Goal: Task Accomplishment & Management: Complete application form

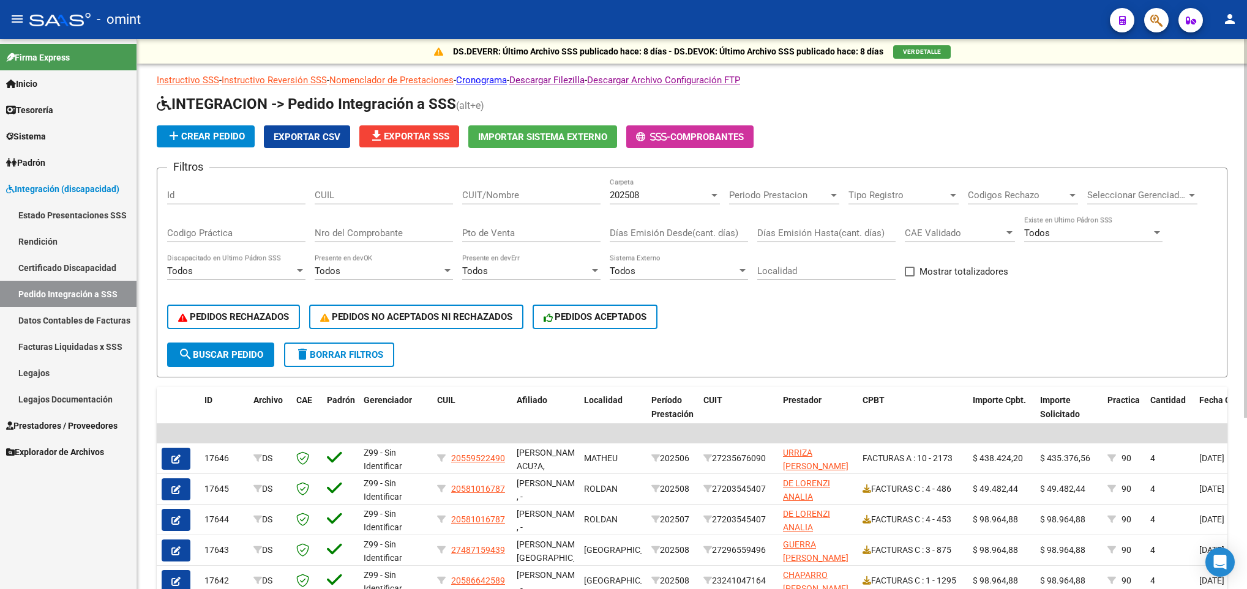
click at [395, 193] on input "CUIL" at bounding box center [384, 195] width 138 height 11
paste input "20477570098"
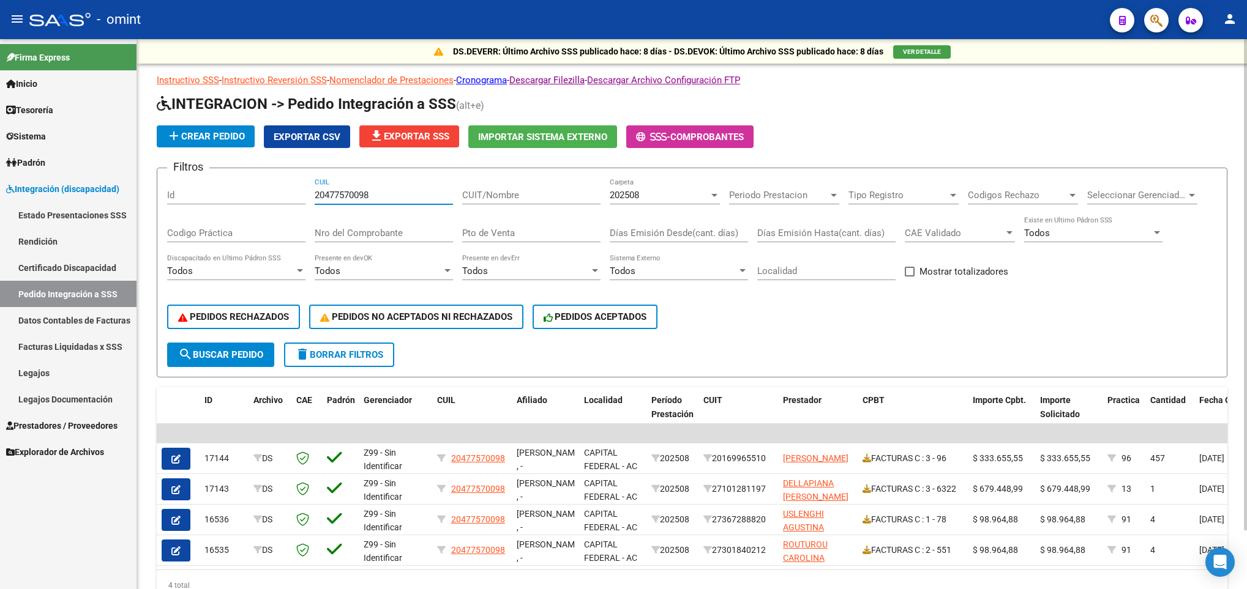
type input "20477570098"
click at [698, 192] on div "202508" at bounding box center [659, 195] width 99 height 11
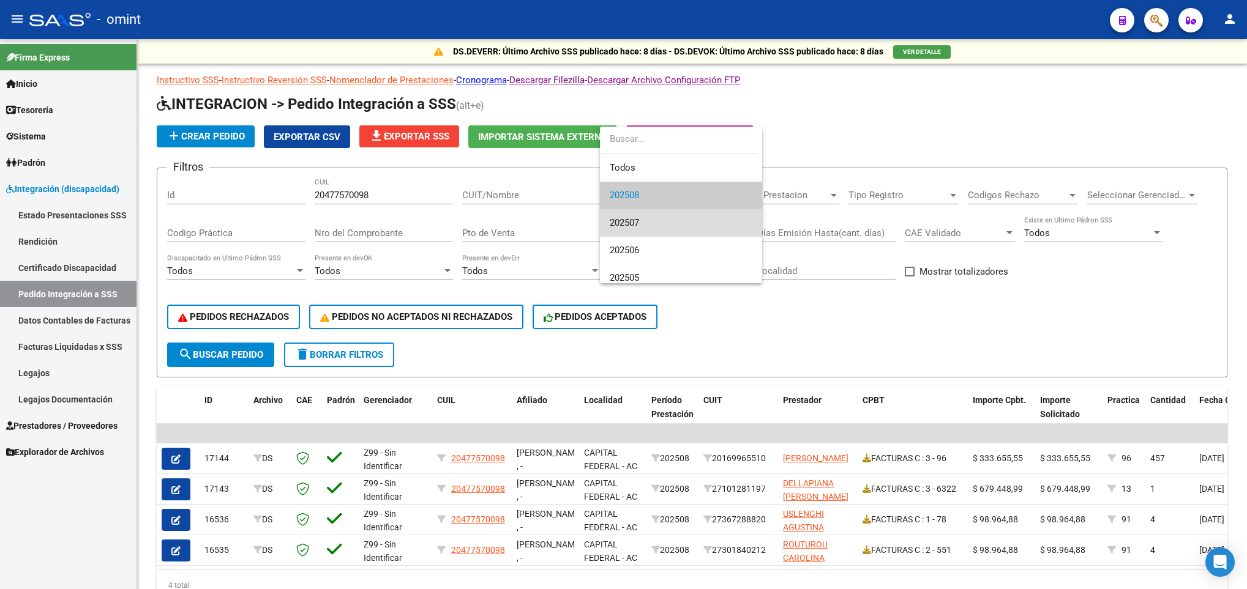
click at [681, 217] on span "202507" at bounding box center [681, 223] width 143 height 28
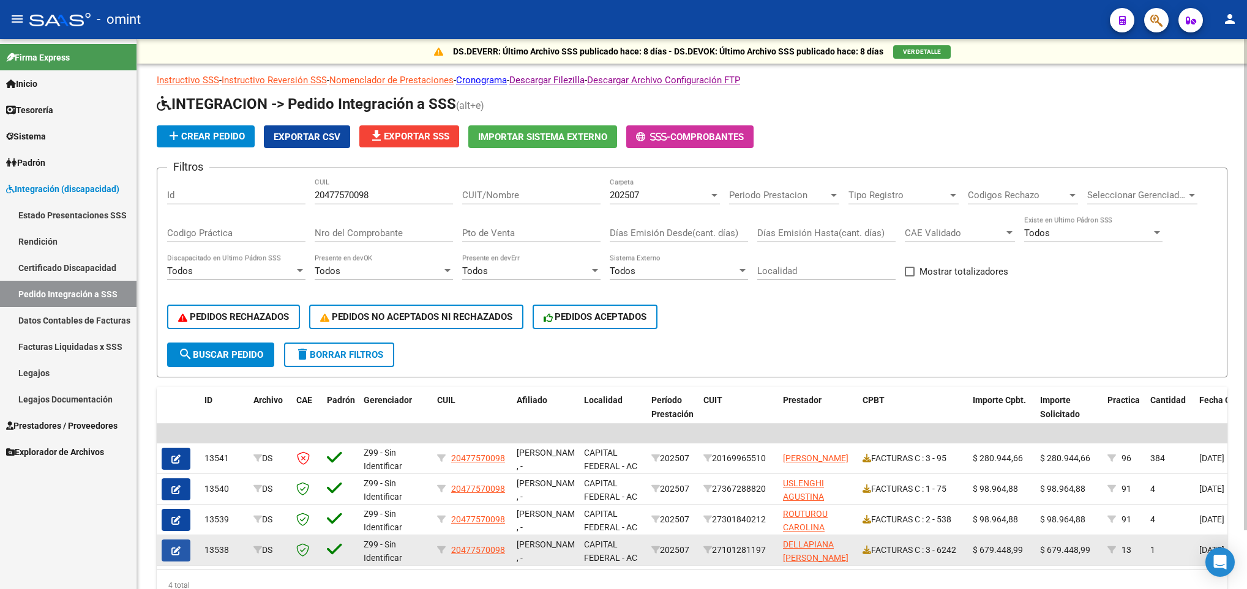
click at [178, 555] on icon "button" at bounding box center [175, 551] width 9 height 9
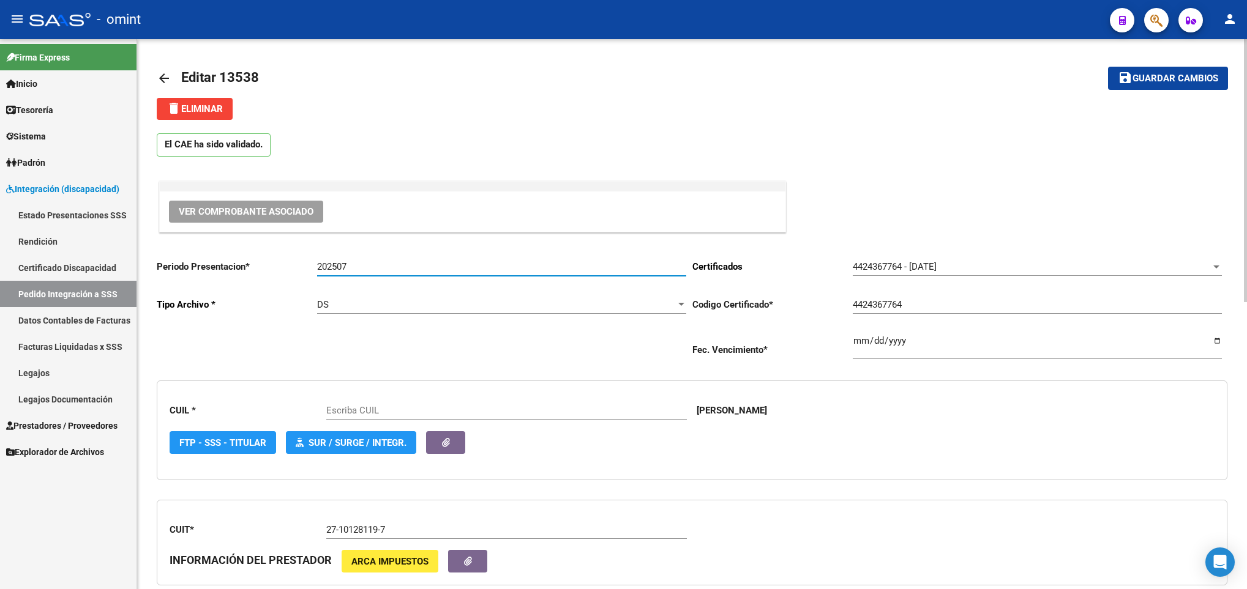
click at [387, 266] on input "202507" at bounding box center [501, 266] width 369 height 11
type input "20477570098"
type input "202508"
click at [1140, 81] on span "Guardar cambios" at bounding box center [1175, 78] width 86 height 11
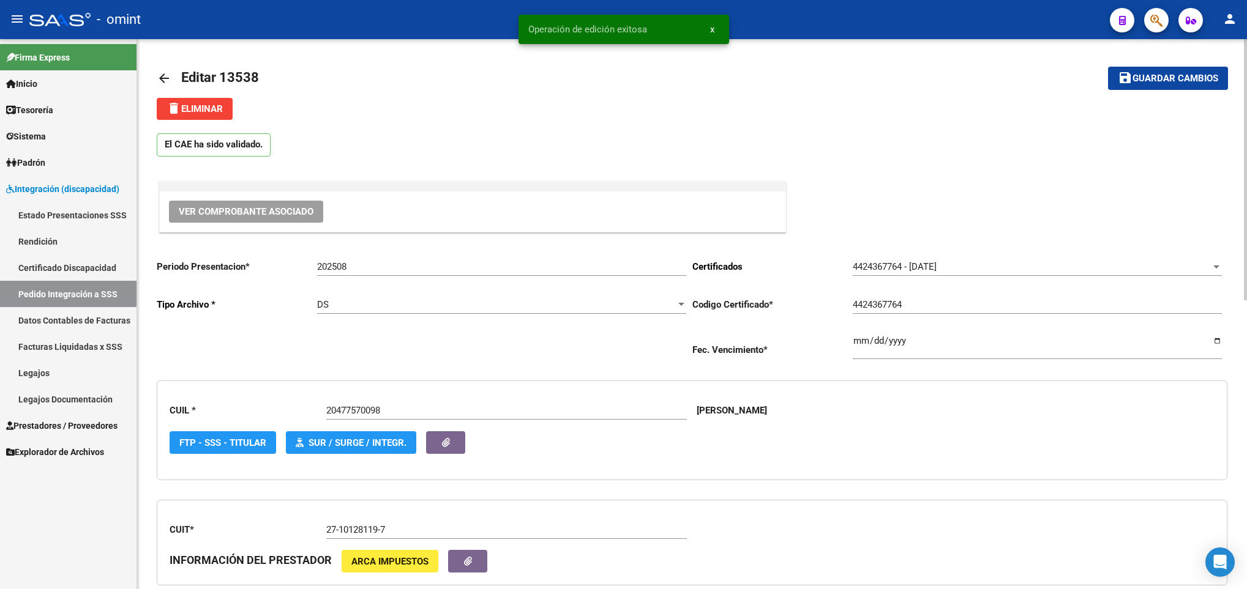
click at [168, 81] on mat-icon "arrow_back" at bounding box center [164, 78] width 15 height 15
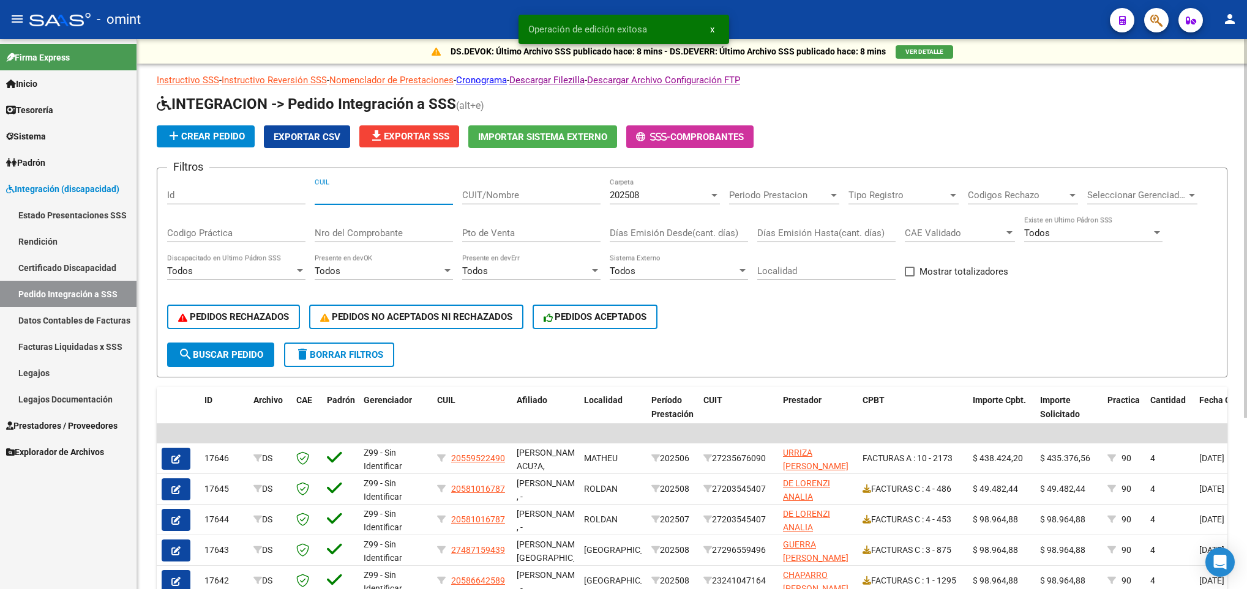
click at [373, 199] on input "CUIL" at bounding box center [384, 195] width 138 height 11
paste input "20477570098"
type input "20477570098"
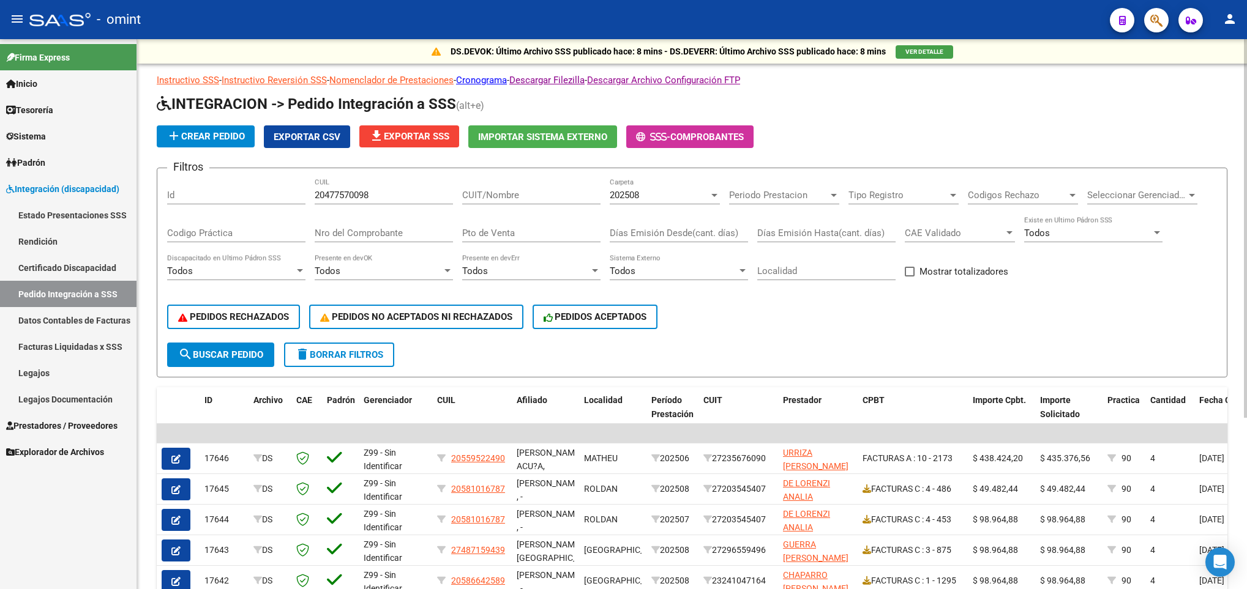
click at [665, 185] on div "202508 Carpeta" at bounding box center [665, 191] width 110 height 26
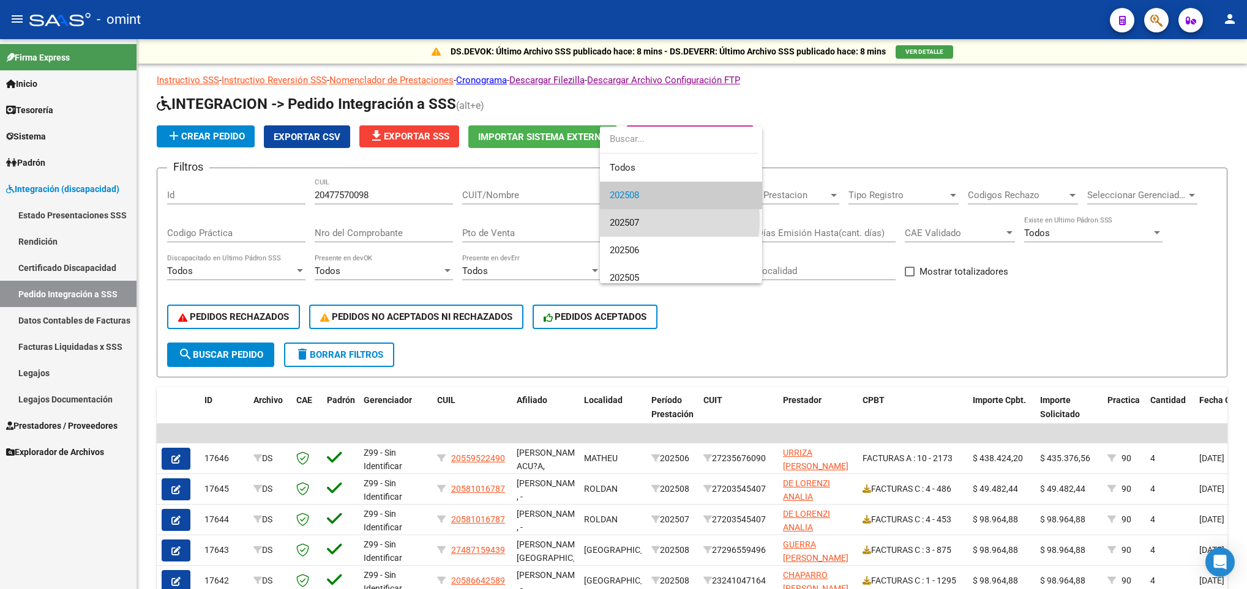
click at [644, 220] on span "202507" at bounding box center [681, 223] width 143 height 28
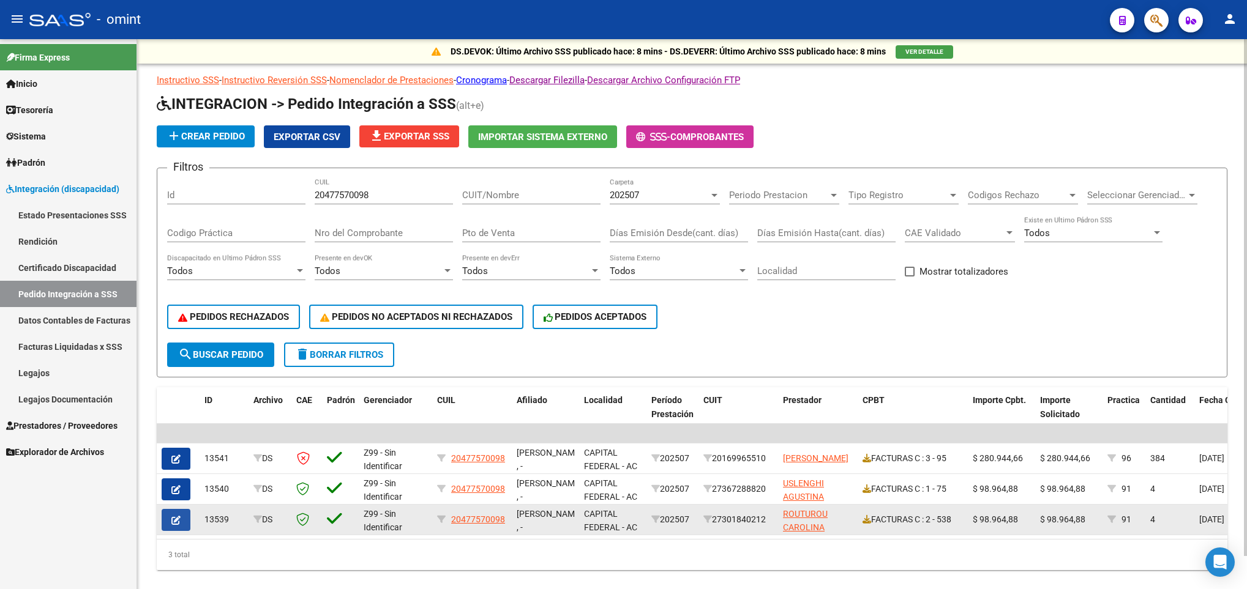
click at [174, 522] on icon "button" at bounding box center [175, 520] width 9 height 9
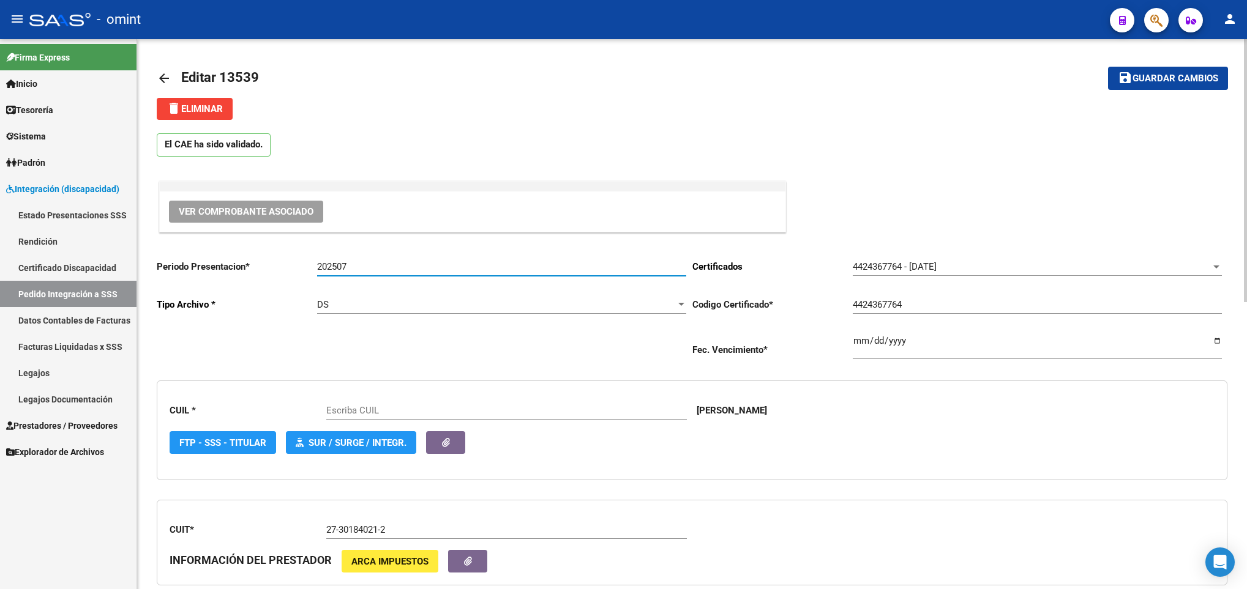
click at [433, 269] on input "202507" at bounding box center [501, 266] width 369 height 11
type input "20250"
type input "20477570098"
type input "202508"
click at [1118, 81] on mat-icon "save" at bounding box center [1125, 77] width 15 height 15
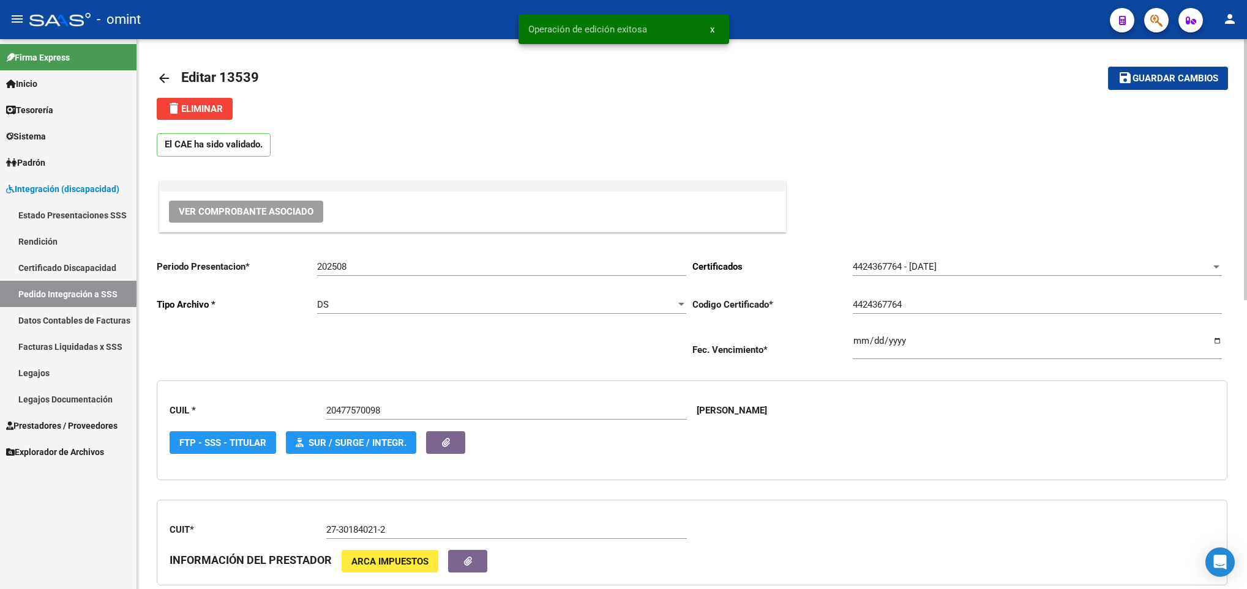
click at [170, 71] on mat-icon "arrow_back" at bounding box center [164, 78] width 15 height 15
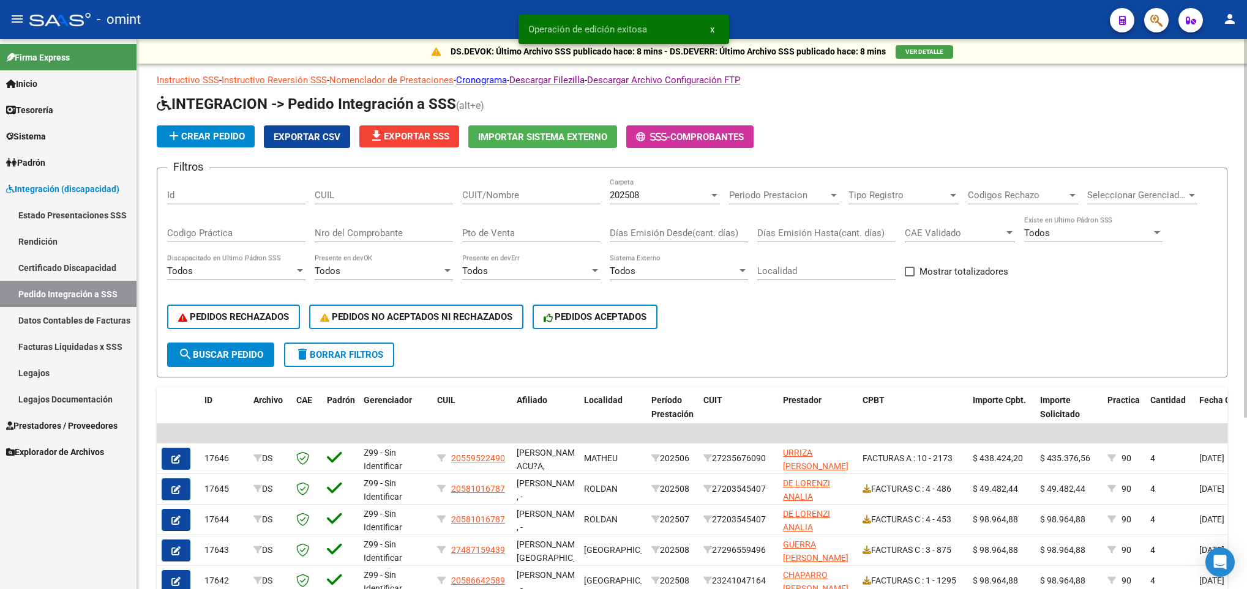
click at [378, 203] on div "CUIL" at bounding box center [384, 191] width 138 height 26
paste input "20477570098"
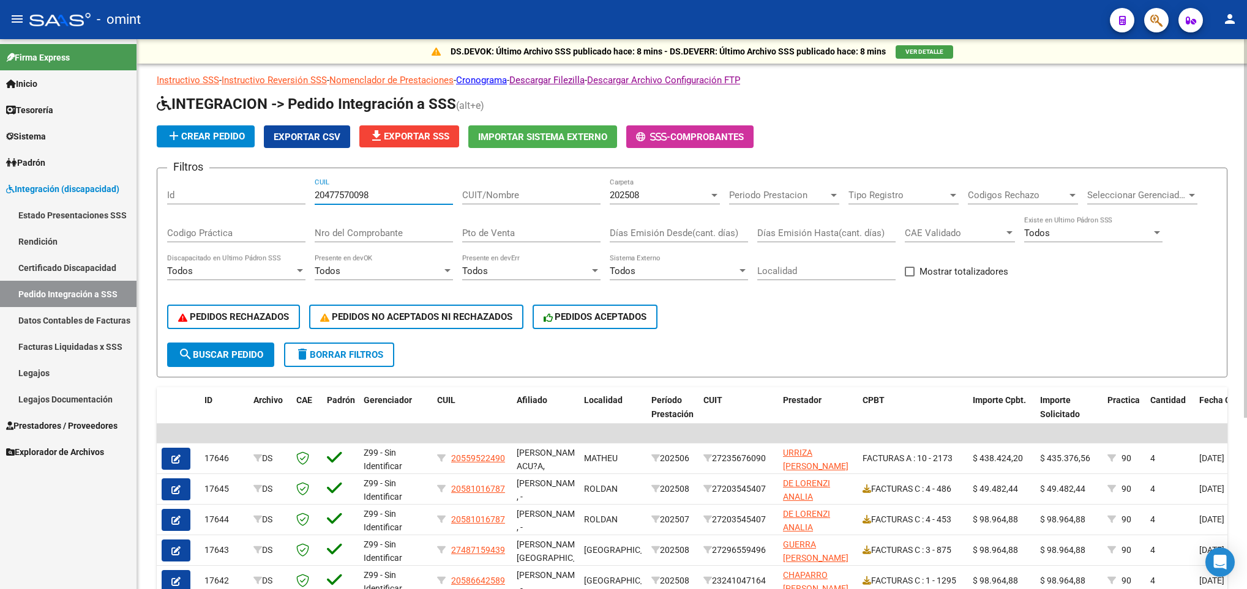
type input "20477570098"
click at [659, 198] on div "202508" at bounding box center [659, 195] width 99 height 11
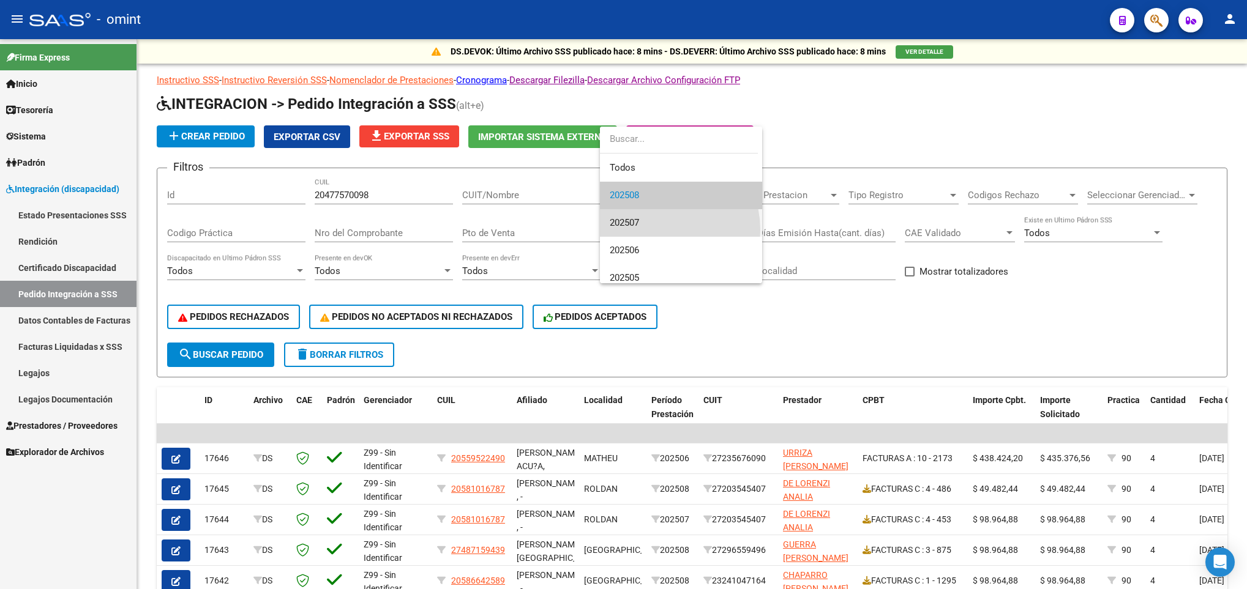
click at [654, 230] on span "202507" at bounding box center [681, 223] width 143 height 28
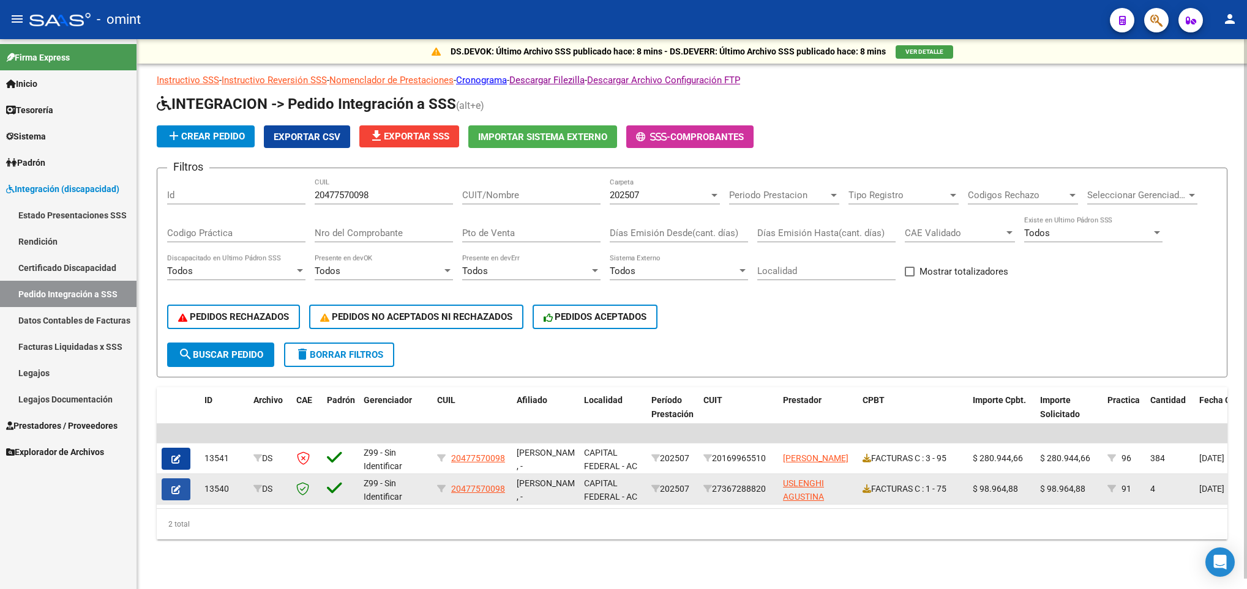
click at [173, 492] on icon "button" at bounding box center [175, 489] width 9 height 9
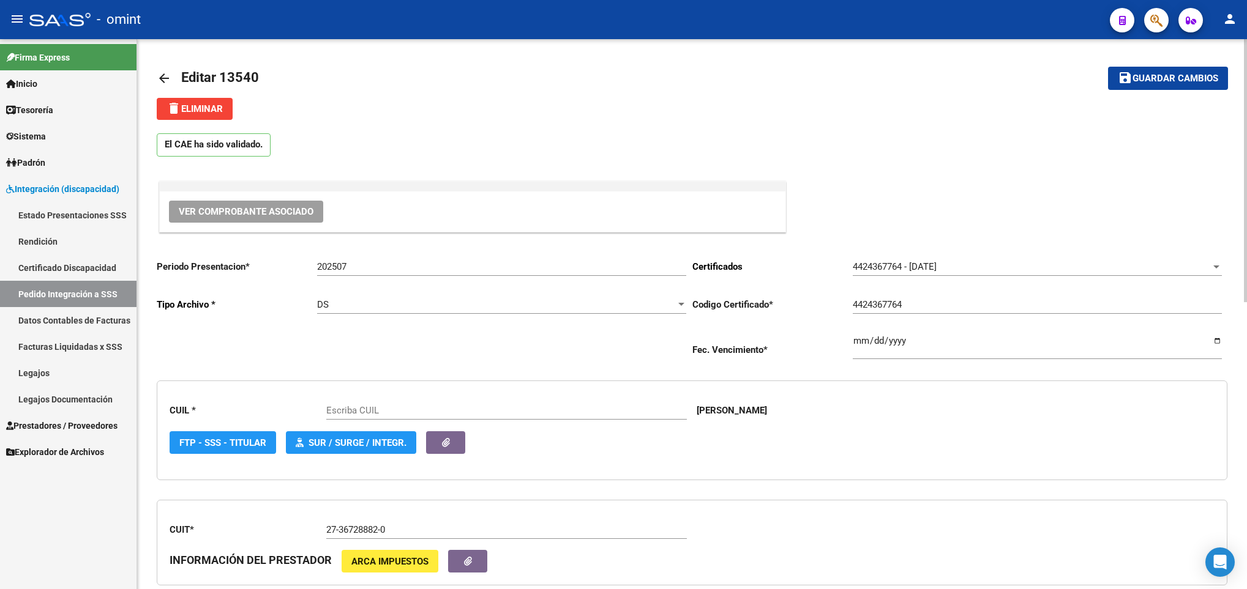
click at [453, 267] on input "202507" at bounding box center [501, 266] width 369 height 11
type input "20250"
type input "20477570098"
type input "202508"
click at [1174, 70] on button "save Guardar cambios" at bounding box center [1168, 78] width 120 height 23
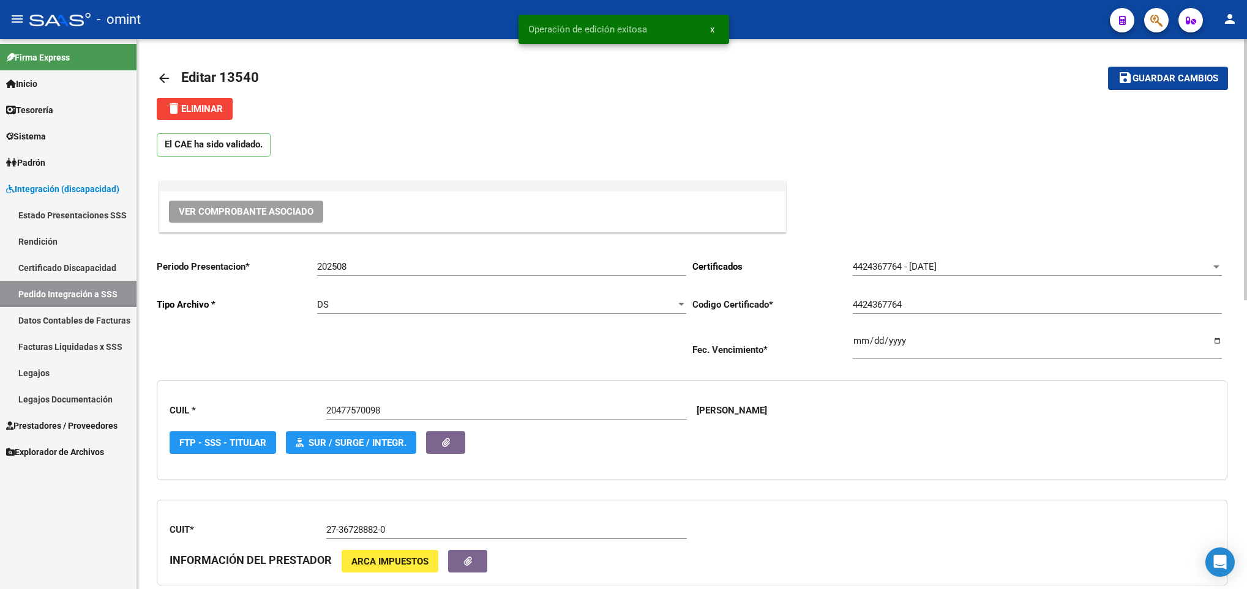
click at [165, 81] on mat-icon "arrow_back" at bounding box center [164, 78] width 15 height 15
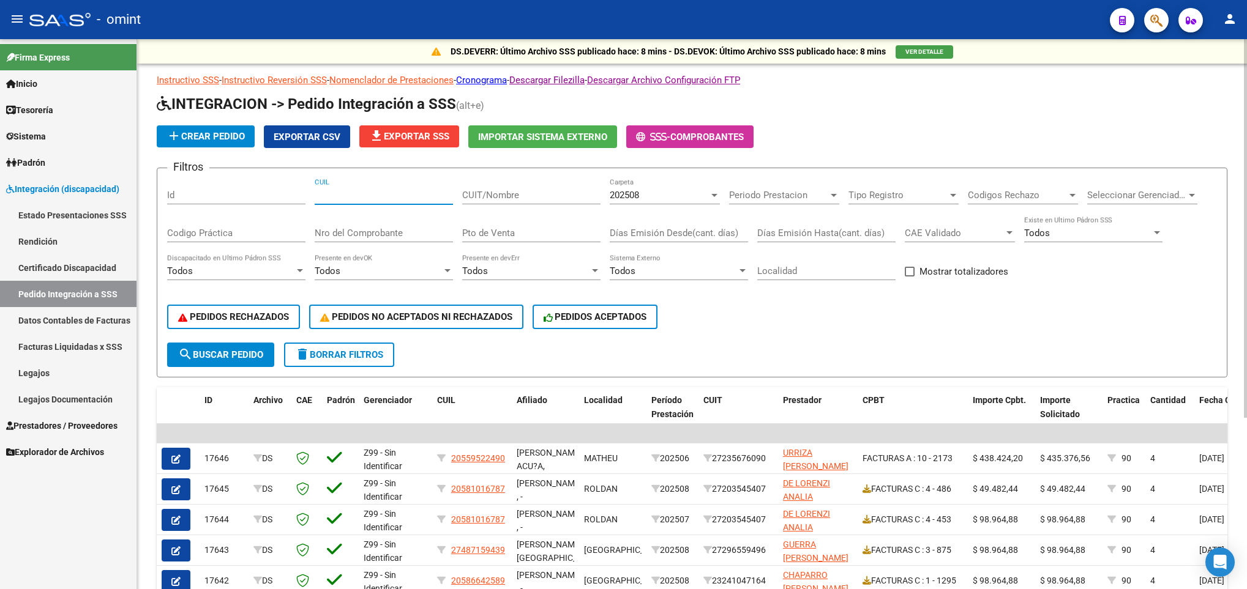
click at [377, 195] on input "CUIL" at bounding box center [384, 195] width 138 height 11
paste input "20477570098"
type input "20477570098"
click at [628, 204] on div "202508 Carpeta" at bounding box center [665, 191] width 110 height 26
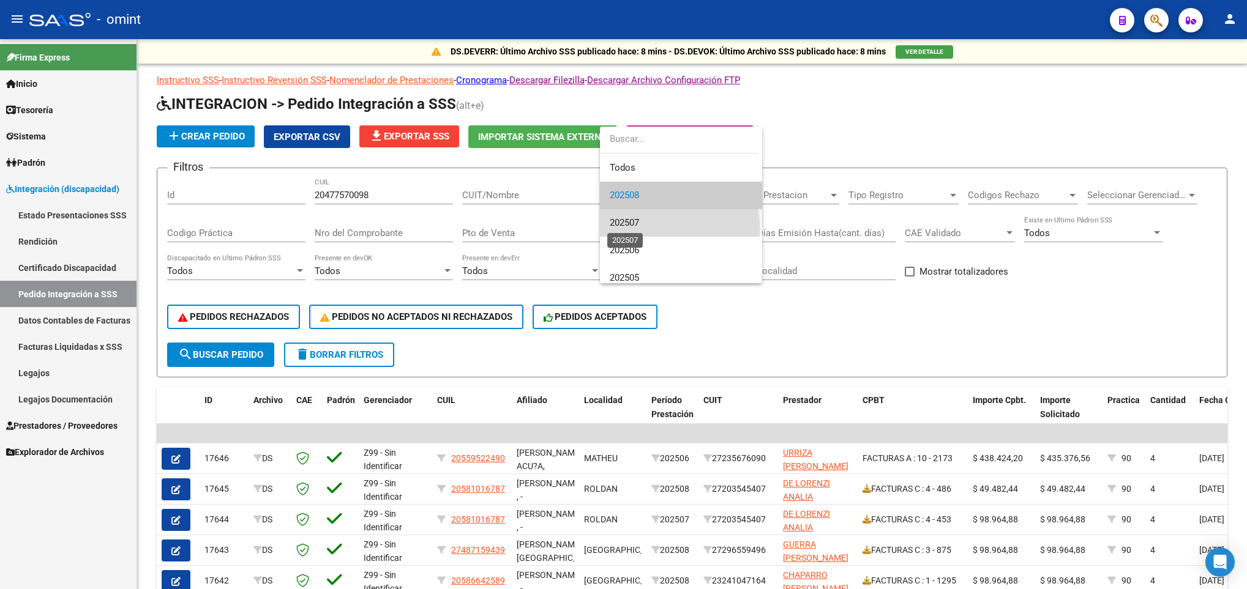
click at [628, 228] on span "202507" at bounding box center [624, 222] width 29 height 11
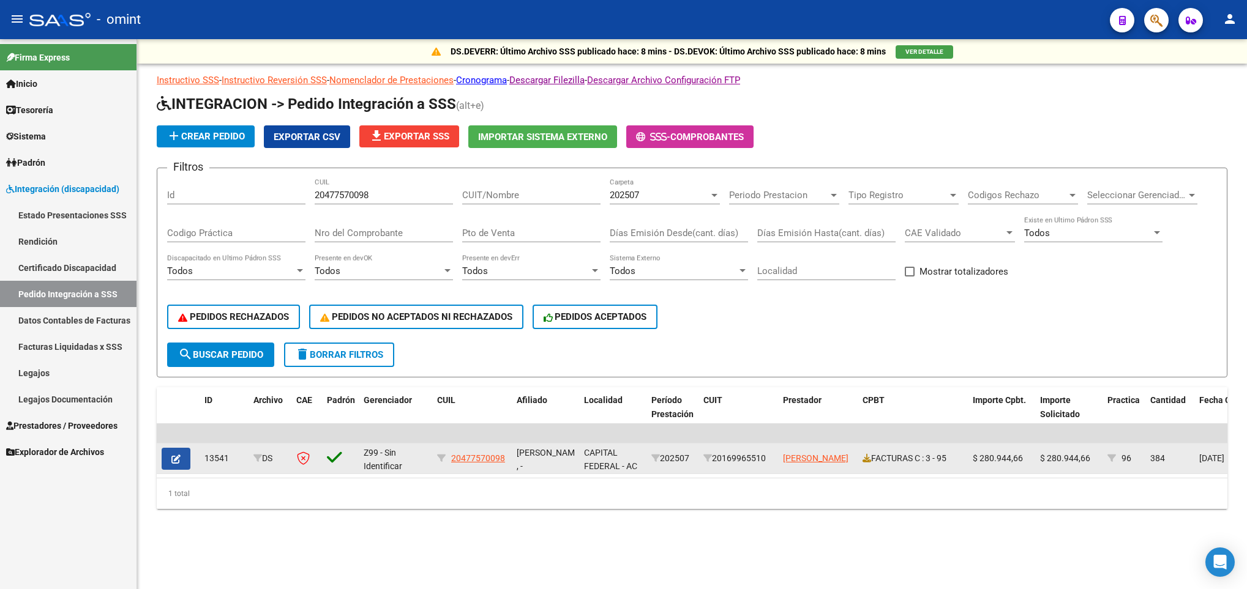
click at [176, 463] on icon "button" at bounding box center [175, 459] width 9 height 9
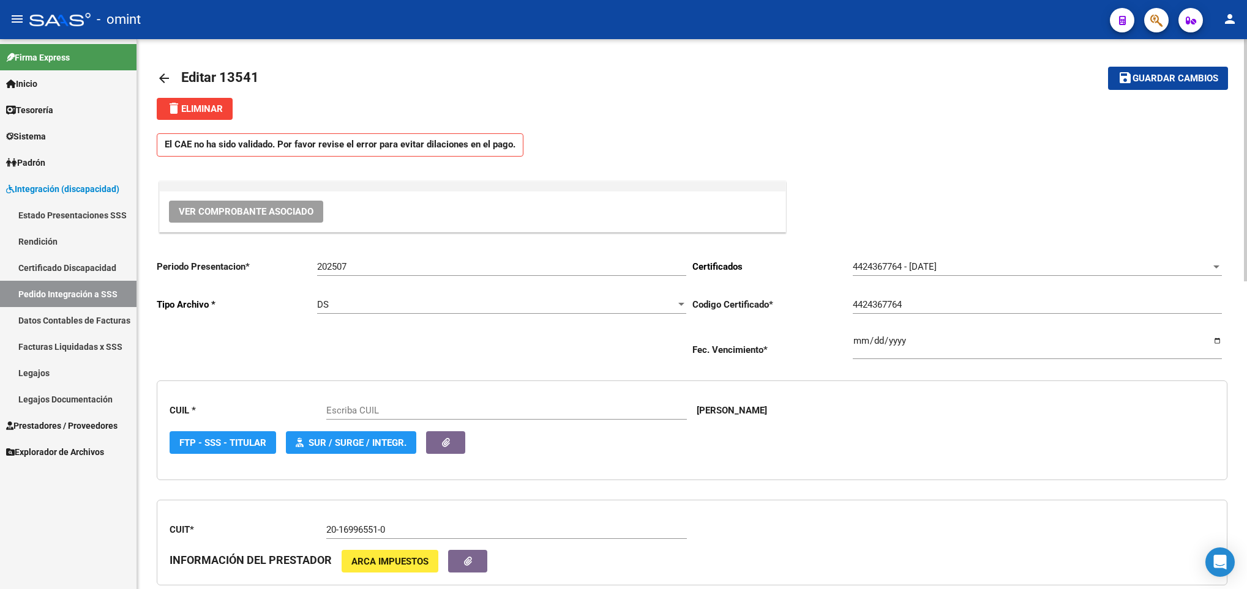
type input "20477570098"
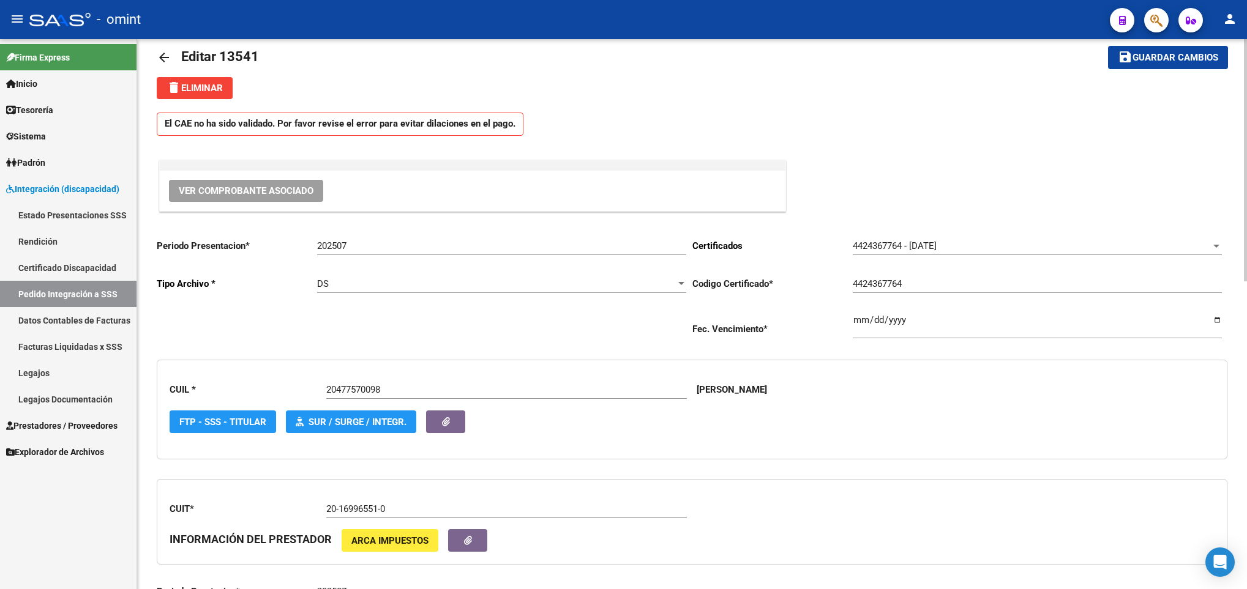
scroll to position [23, 0]
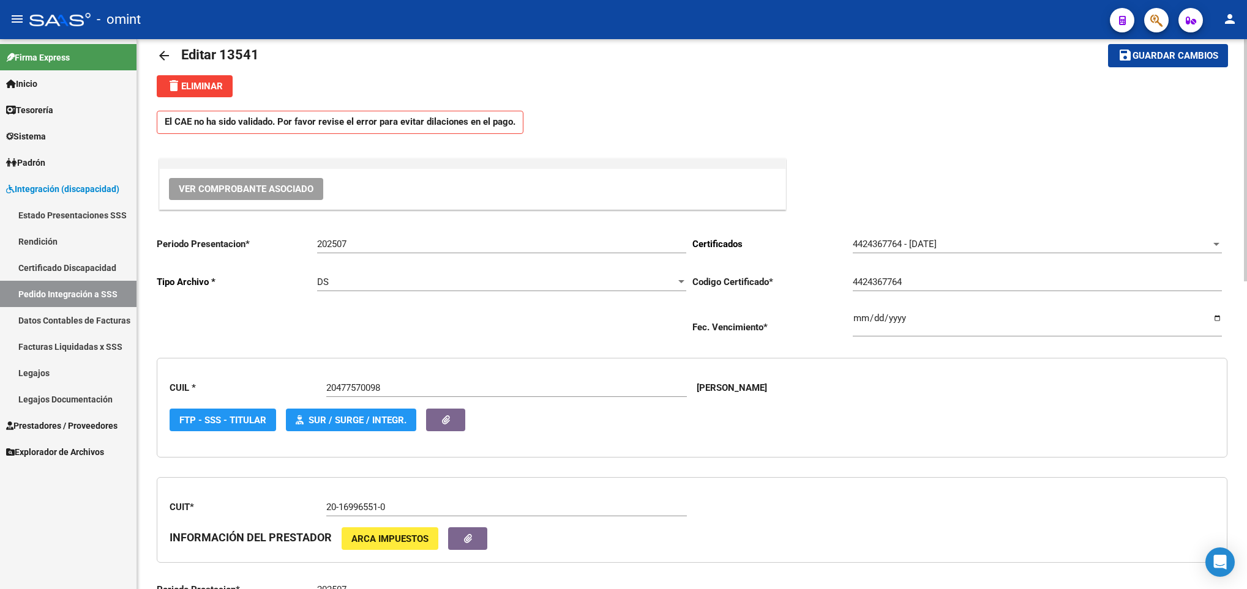
click at [248, 193] on span "Ver Comprobante Asociado" at bounding box center [246, 189] width 135 height 11
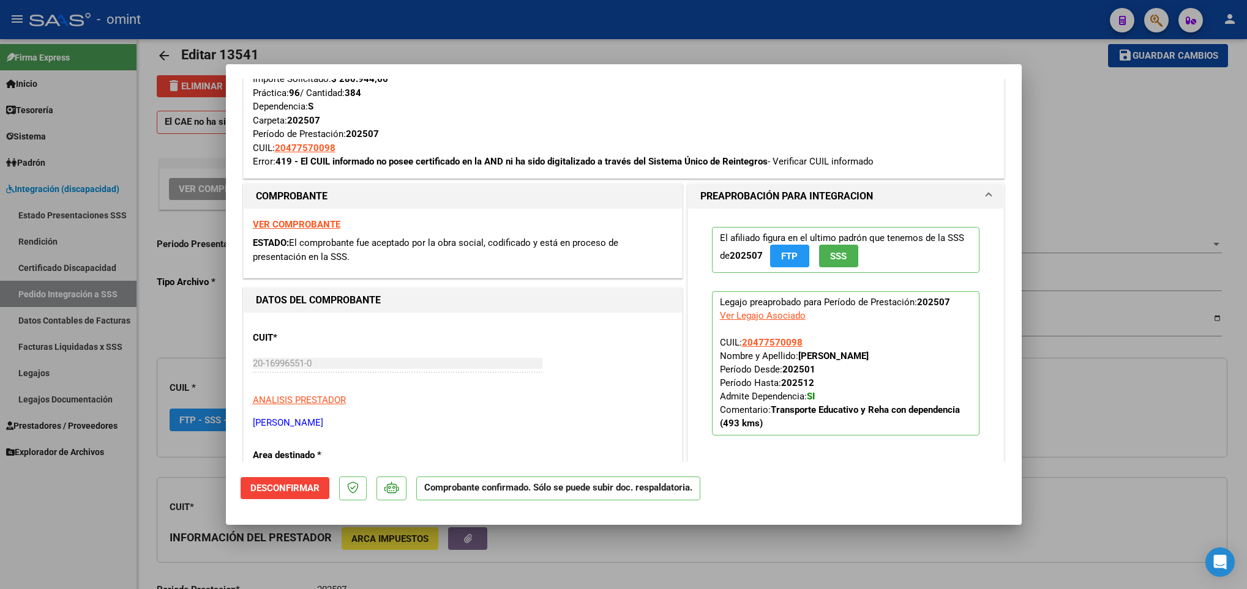
scroll to position [261, 0]
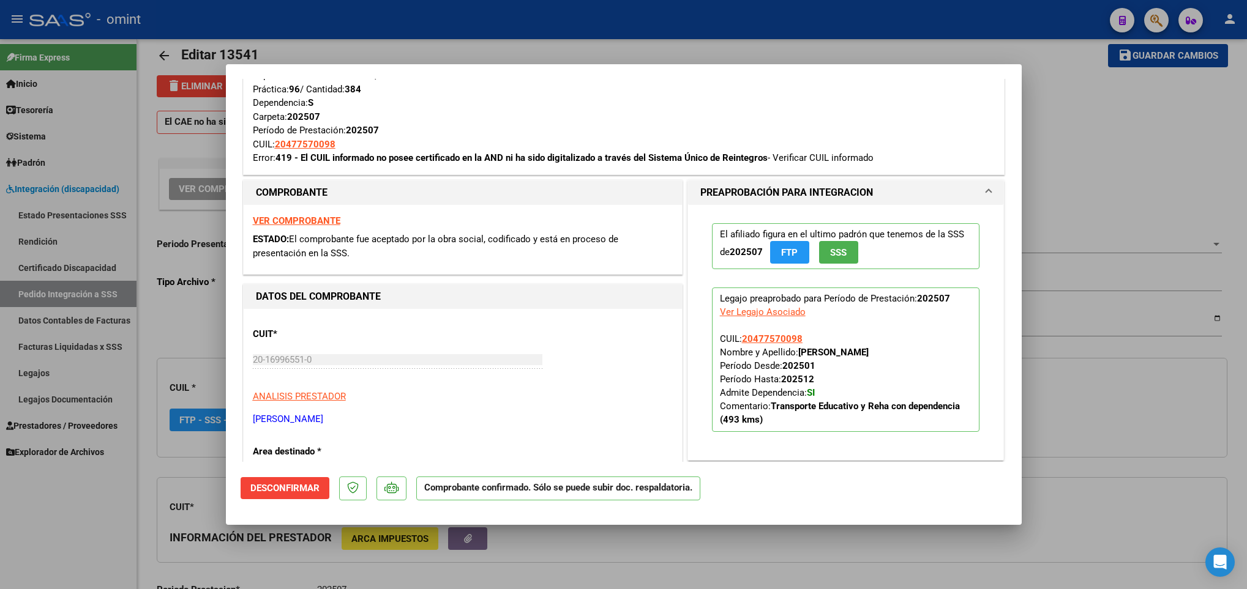
click at [320, 217] on strong "VER COMPROBANTE" at bounding box center [297, 220] width 88 height 11
click at [1106, 476] on div at bounding box center [623, 294] width 1247 height 589
type input "$ 0,00"
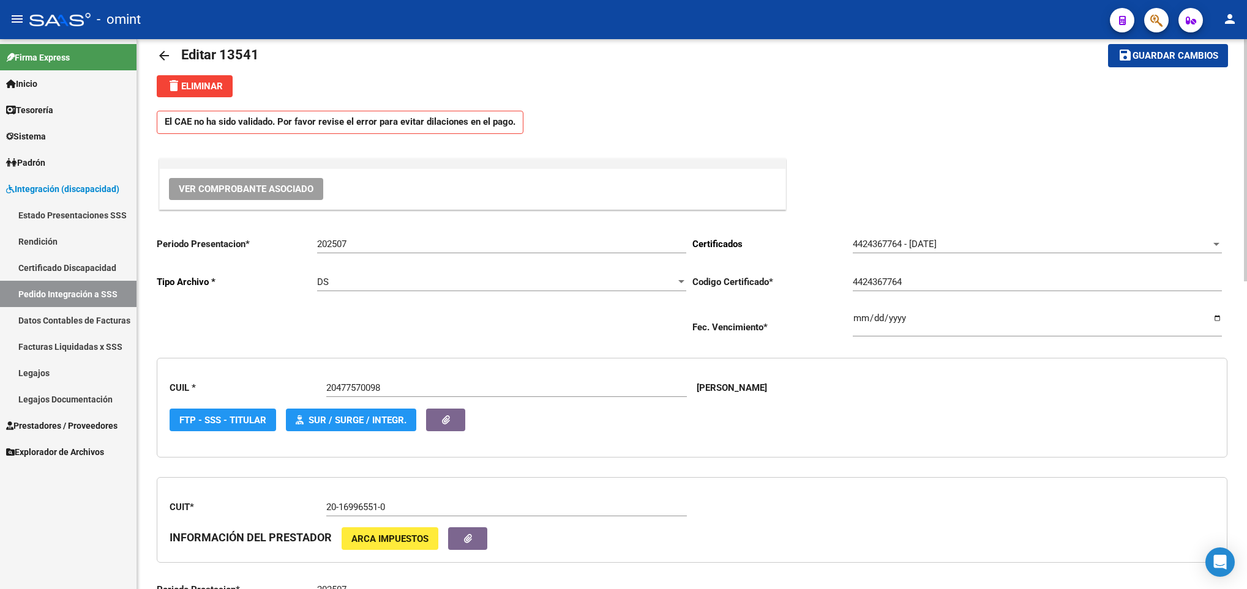
click at [487, 248] on input "202507" at bounding box center [501, 244] width 369 height 11
type input "202508"
click at [875, 498] on div "CUIT * 20-16996551-0 Ingresar el CUIT INFORMACIÓN DEL PRESTADOR ARCA Impuestos" at bounding box center [692, 520] width 1070 height 86
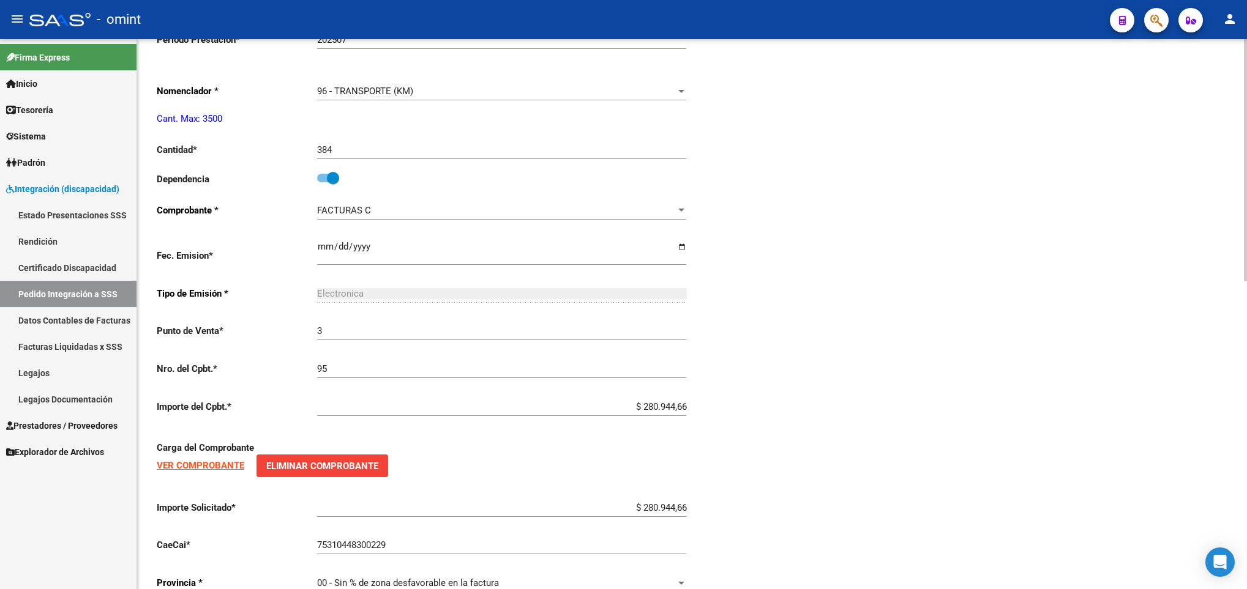
click at [1244, 577] on div at bounding box center [1245, 314] width 3 height 550
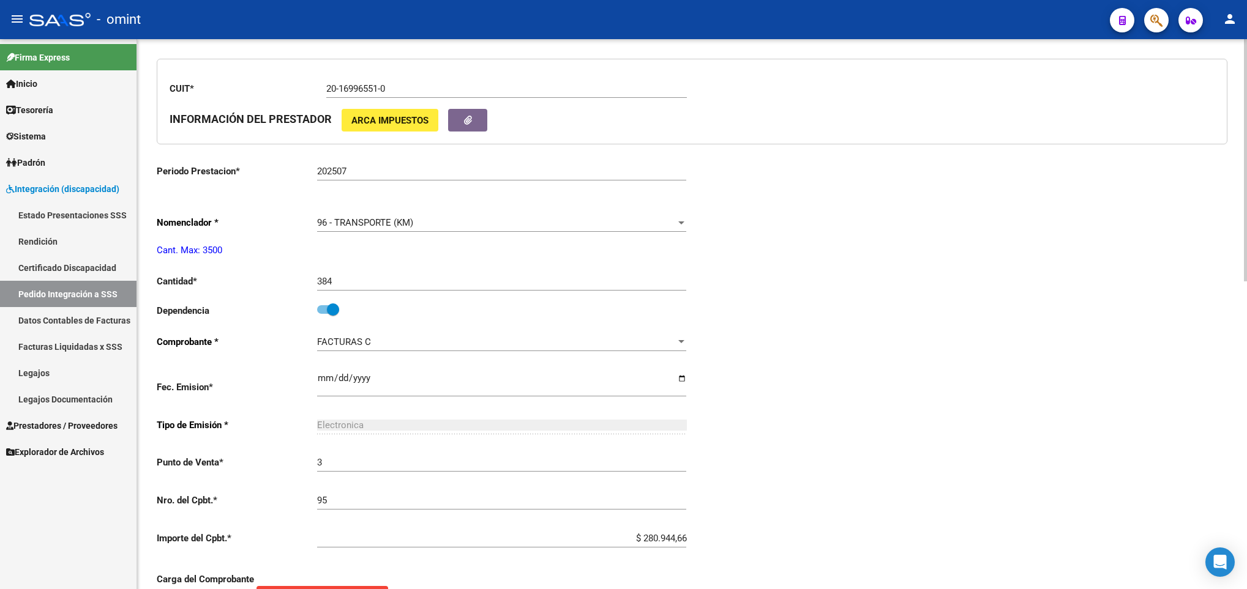
scroll to position [439, 0]
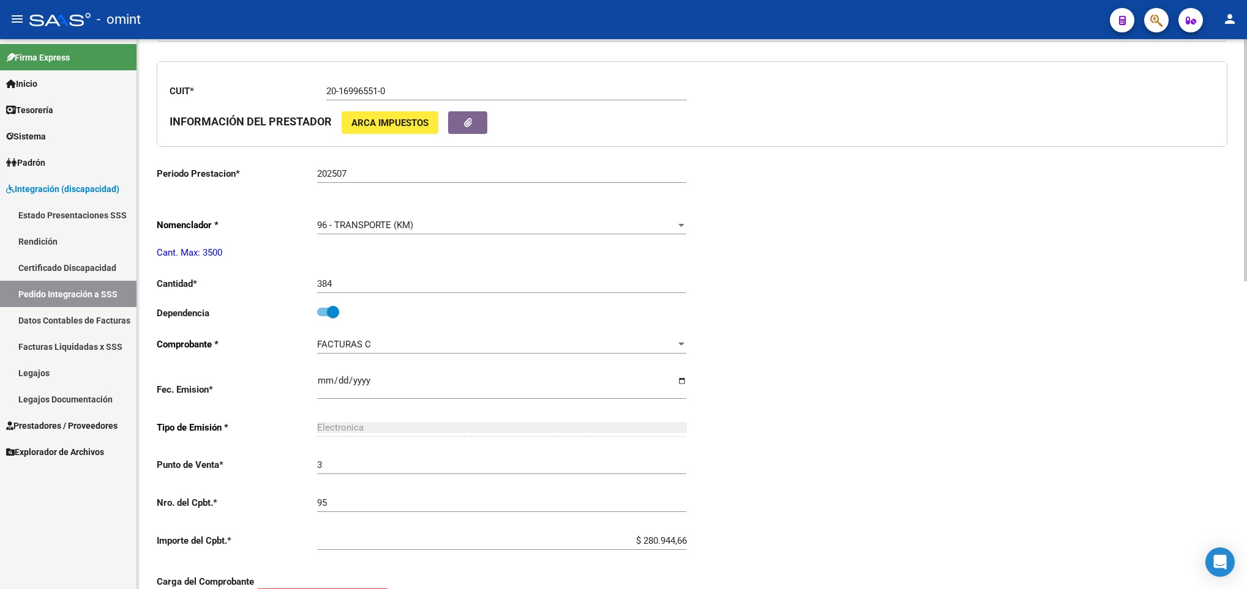
click at [1234, 234] on div "arrow_back Editar 13541 save Guardar cambios delete Eliminar El CAE no ha sido …" at bounding box center [693, 221] width 1113 height 1242
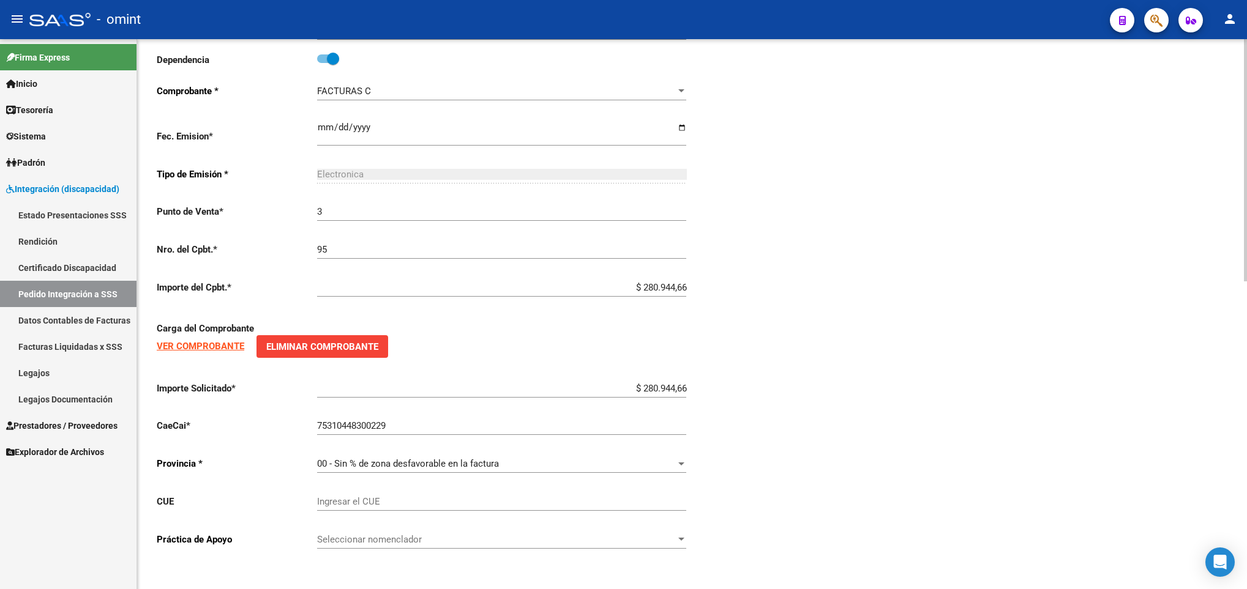
click at [1245, 503] on div at bounding box center [1245, 314] width 3 height 550
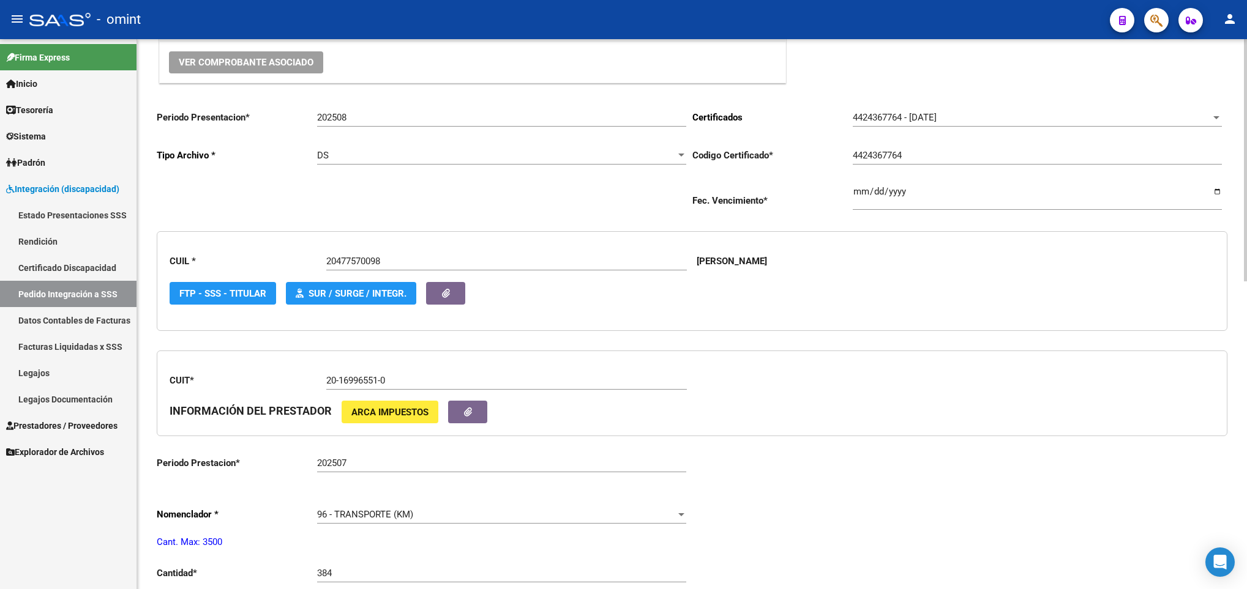
click at [1244, 92] on div at bounding box center [1245, 314] width 3 height 550
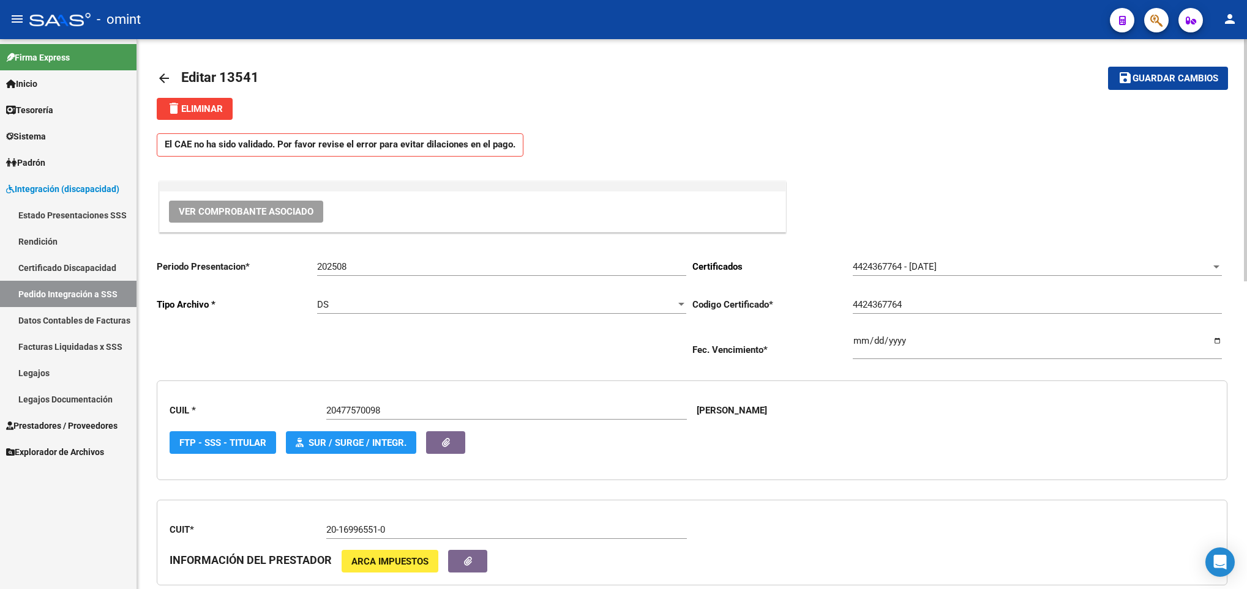
click at [1244, 92] on div at bounding box center [1245, 314] width 3 height 550
click at [1162, 73] on span "Guardar cambios" at bounding box center [1175, 78] width 86 height 11
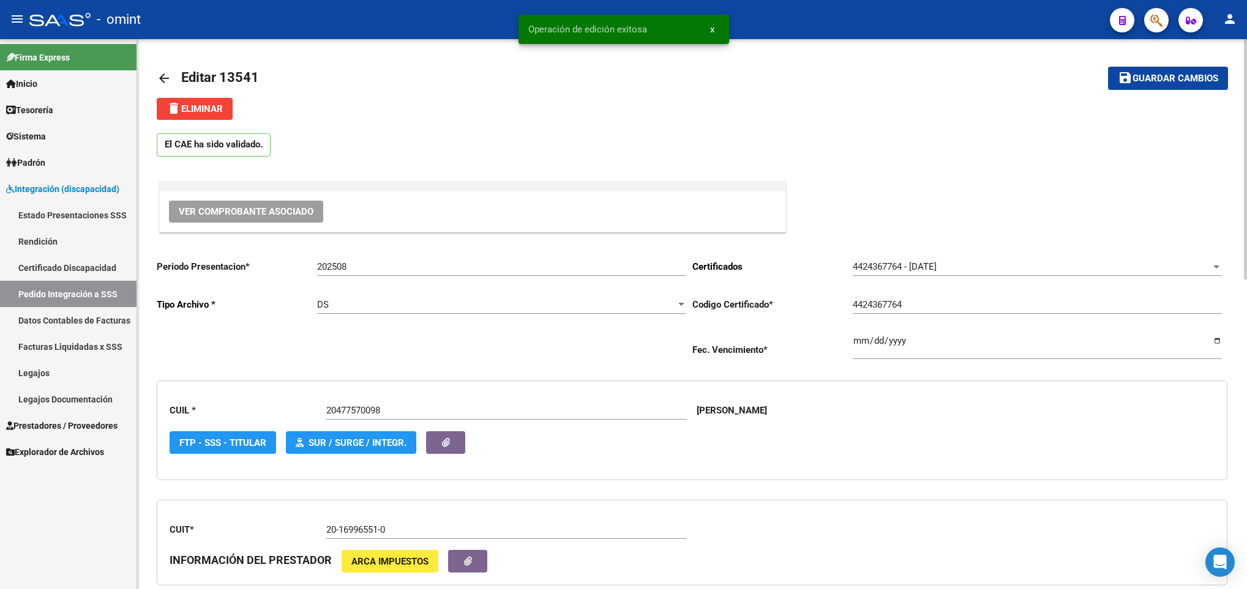
click at [166, 72] on mat-icon "arrow_back" at bounding box center [164, 78] width 15 height 15
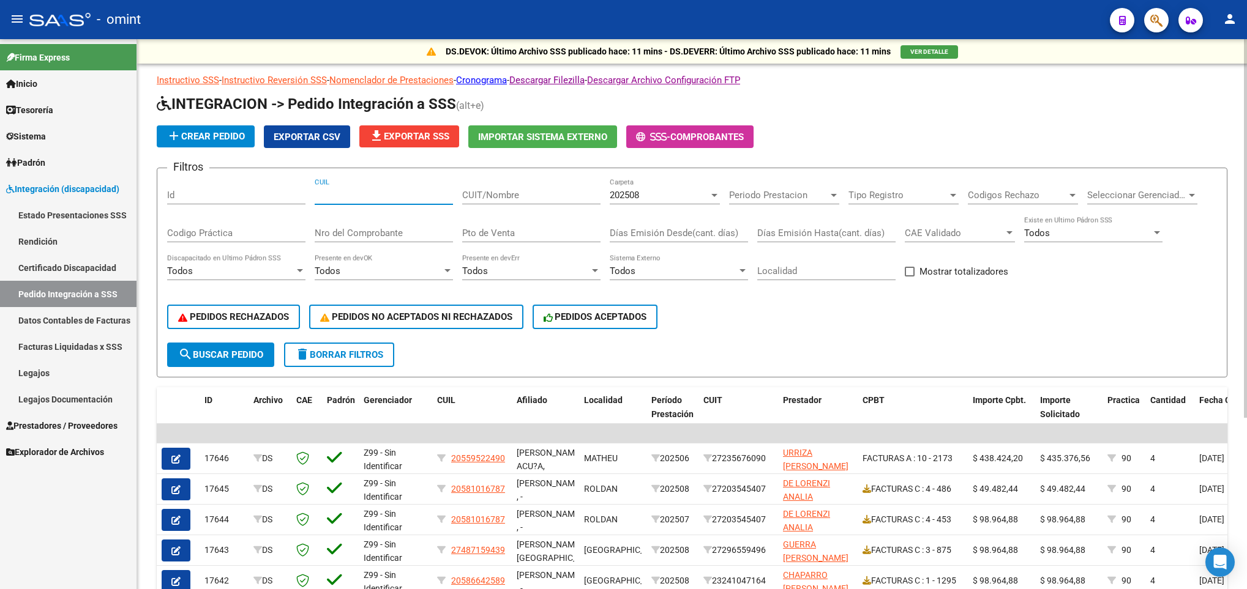
click at [371, 190] on input "CUIL" at bounding box center [384, 195] width 138 height 11
paste input "20477570098"
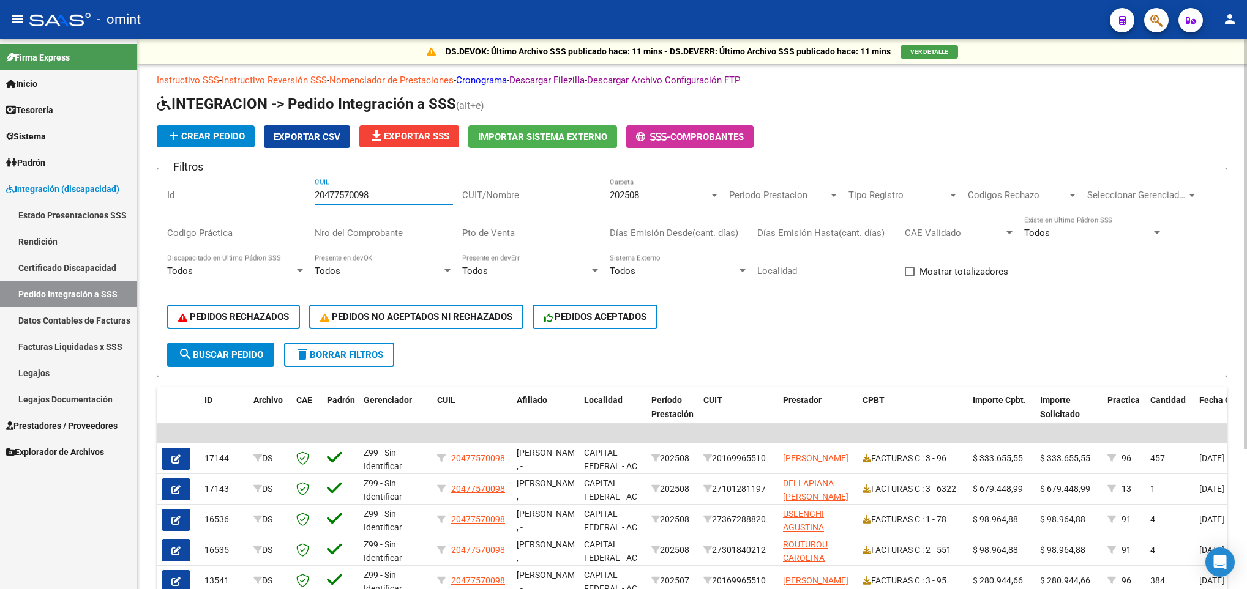
scroll to position [188, 0]
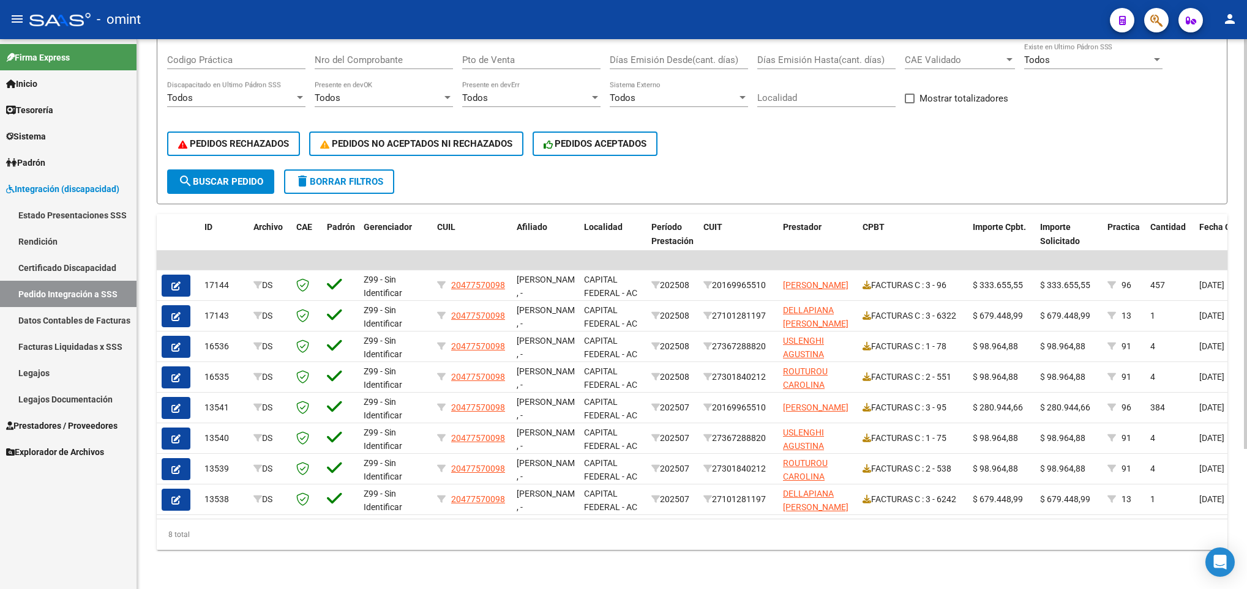
click at [1244, 528] on div at bounding box center [1245, 314] width 3 height 550
type input "20477570098"
